Goal: Task Accomplishment & Management: Complete application form

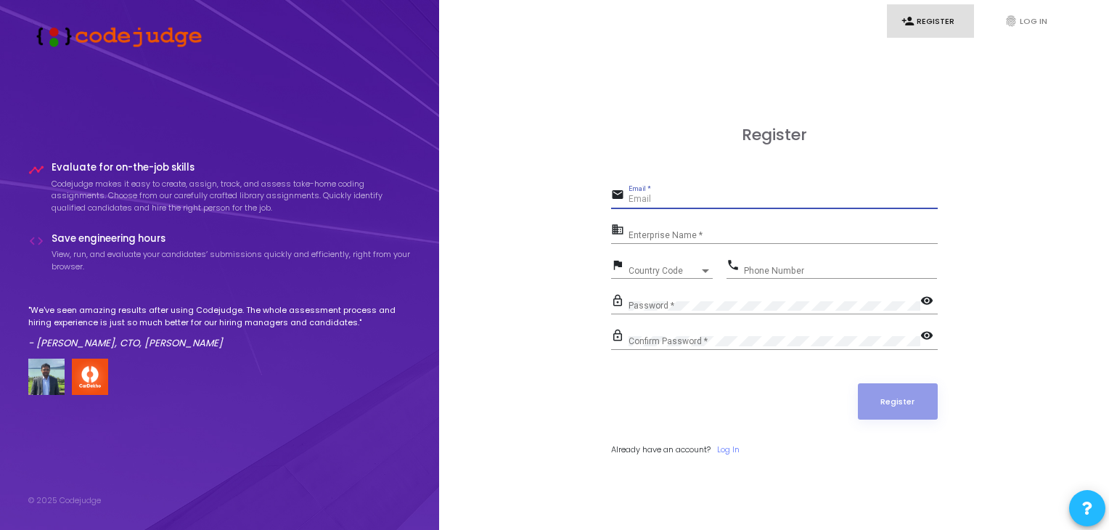
click at [650, 198] on input "Email *" at bounding box center [782, 199] width 309 height 10
type input "[EMAIL_ADDRESS][DOMAIN_NAME]"
click at [642, 229] on div "Enterprise Name *" at bounding box center [782, 232] width 309 height 22
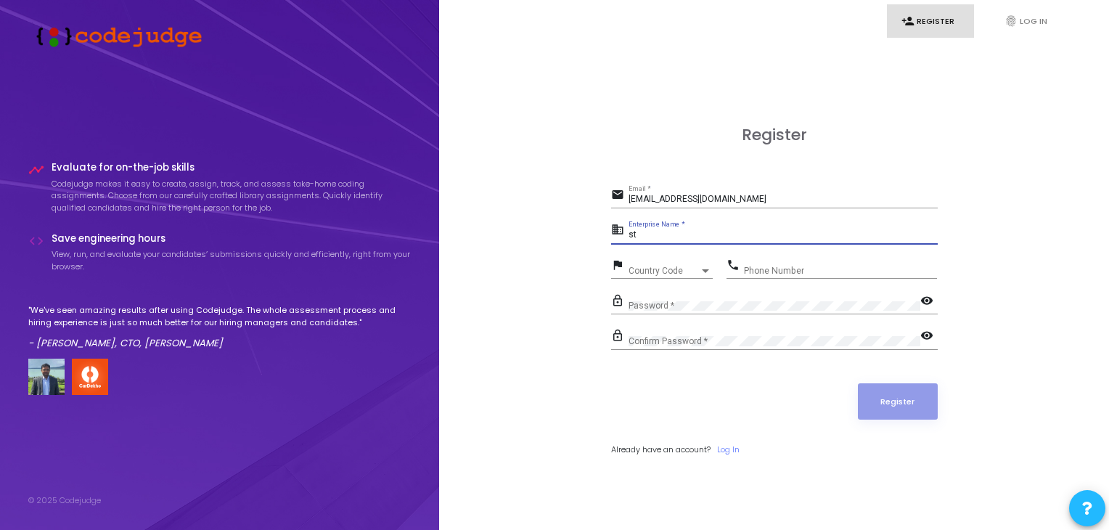
type input "s"
type input "payoneer"
click at [667, 269] on span "Country Code" at bounding box center [654, 270] width 52 height 9
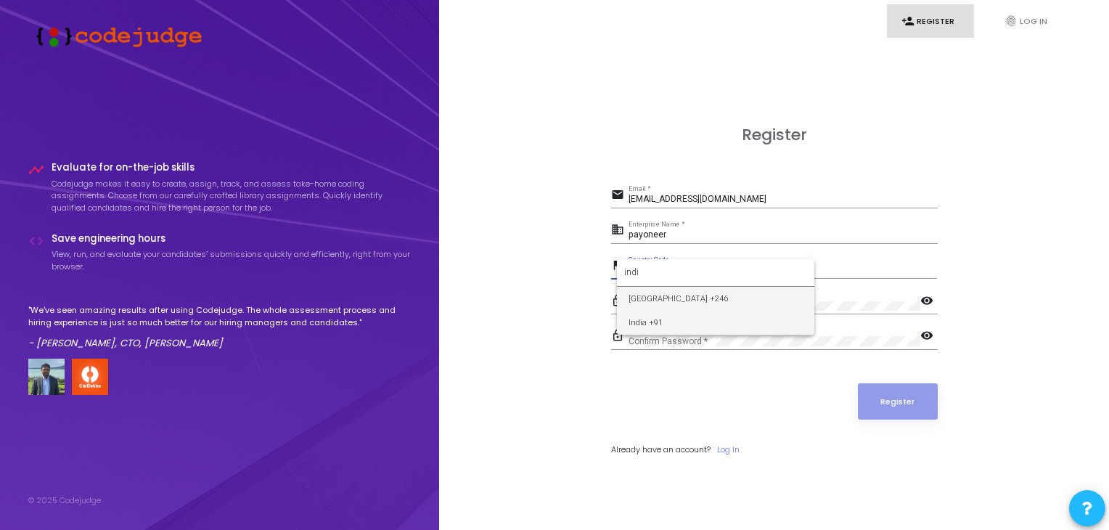
type input "indi"
click at [654, 316] on span "India +91" at bounding box center [715, 323] width 174 height 24
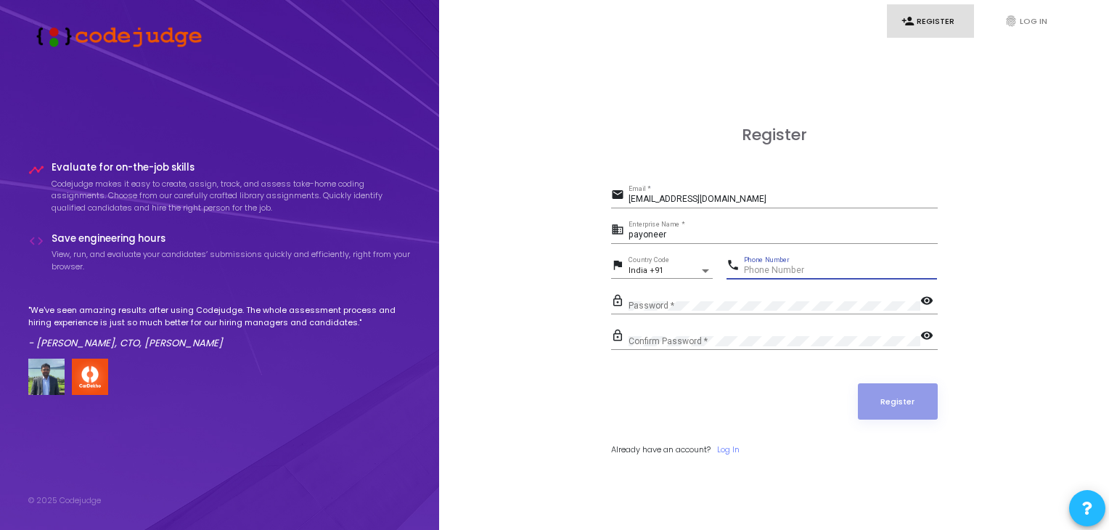
click at [790, 271] on input "Phone Number" at bounding box center [840, 271] width 193 height 10
type input "9599461556"
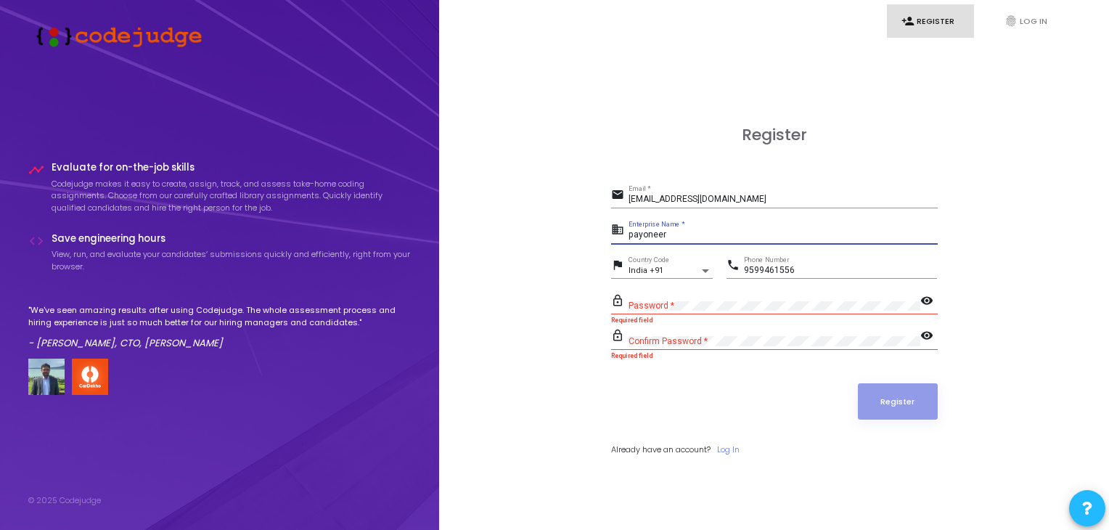
click at [679, 235] on input "payoneer" at bounding box center [782, 235] width 309 height 10
type input "p"
type input "student"
click at [659, 330] on div "Confirm Password *" at bounding box center [774, 338] width 292 height 22
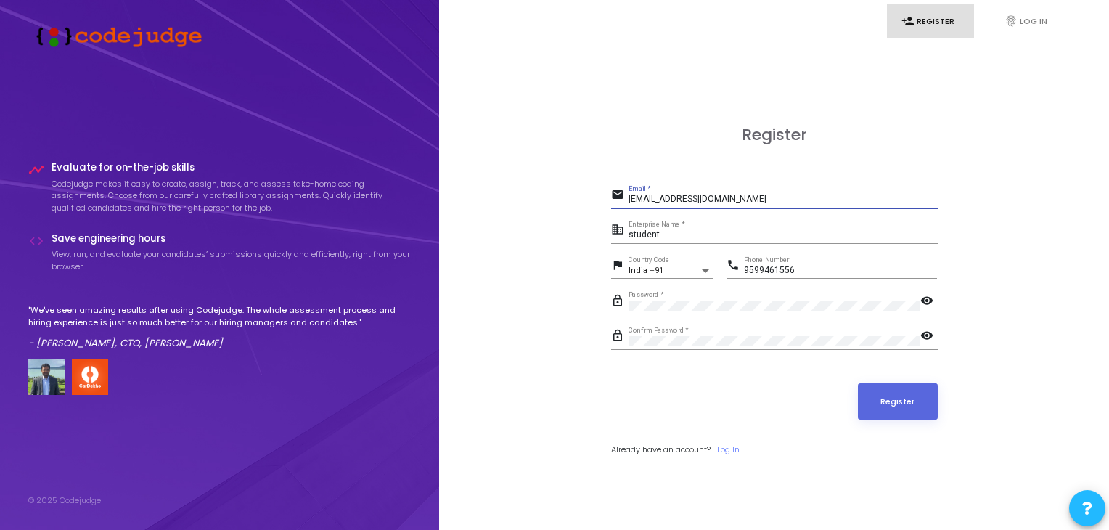
click at [673, 197] on input "[EMAIL_ADDRESS][DOMAIN_NAME]" at bounding box center [782, 199] width 309 height 10
type input "[EMAIL_ADDRESS][DOMAIN_NAME]"
click at [906, 404] on button "Register" at bounding box center [898, 401] width 80 height 36
click at [761, 196] on input "[EMAIL_ADDRESS][DOMAIN_NAME]" at bounding box center [782, 199] width 309 height 10
